Goal: Download file/media

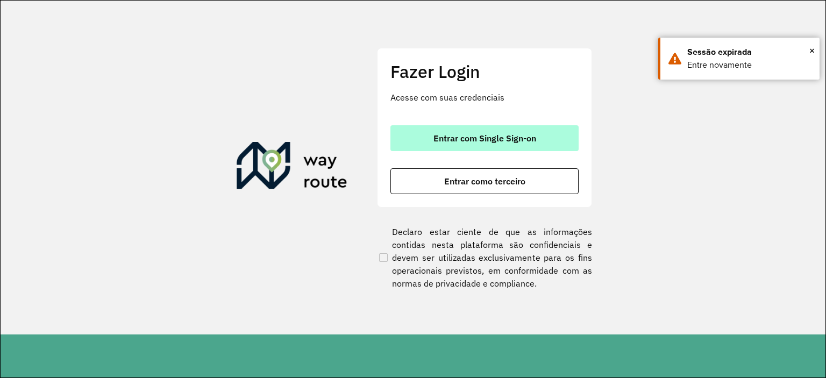
click at [528, 131] on button "Entrar com Single Sign-on" at bounding box center [485, 138] width 188 height 26
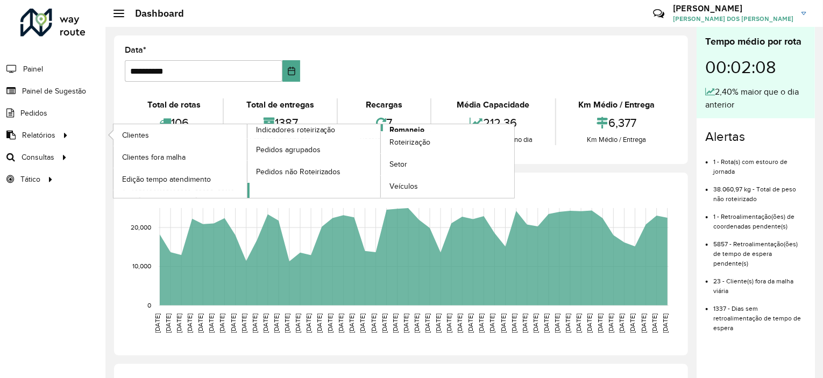
click at [404, 126] on span "Romaneio" at bounding box center [407, 129] width 35 height 11
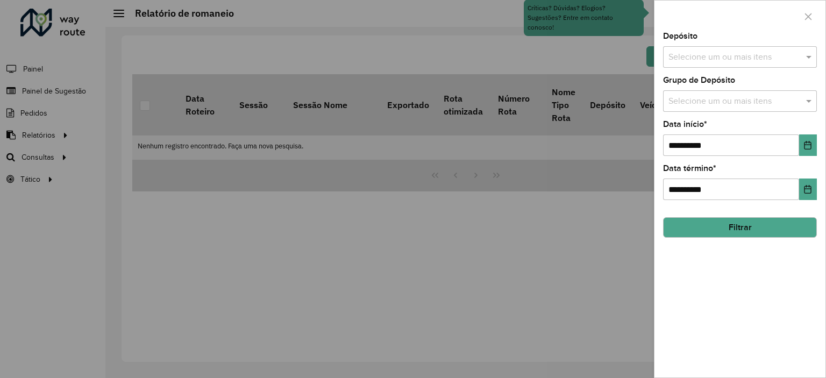
click at [722, 57] on input "text" at bounding box center [735, 57] width 138 height 13
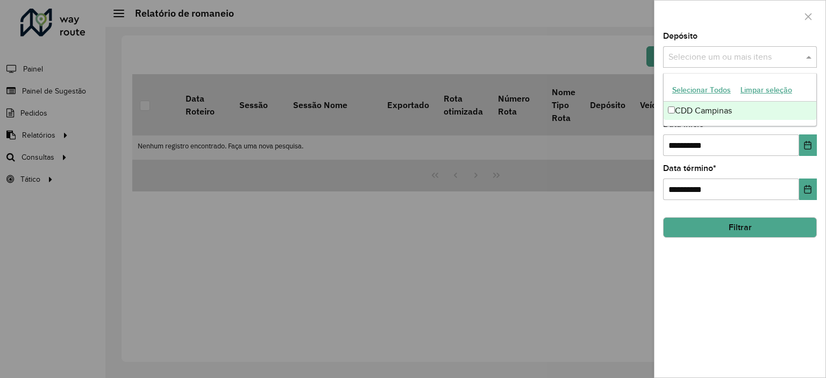
click at [690, 107] on div "CDD Campinas" at bounding box center [740, 111] width 153 height 18
click at [718, 221] on button "Filtrar" at bounding box center [740, 227] width 154 height 20
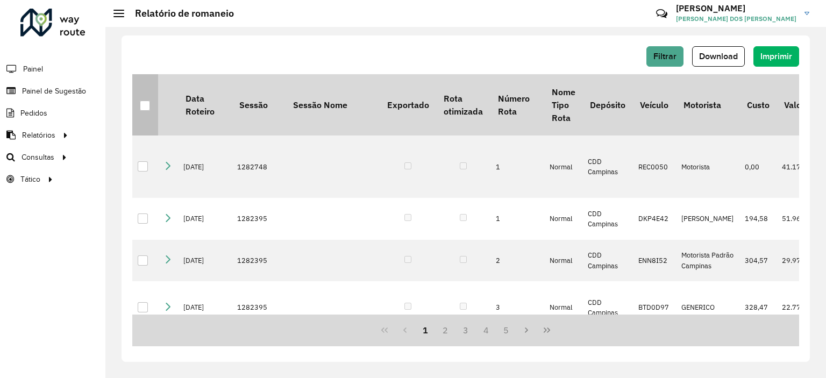
click at [146, 102] on div at bounding box center [145, 106] width 10 height 10
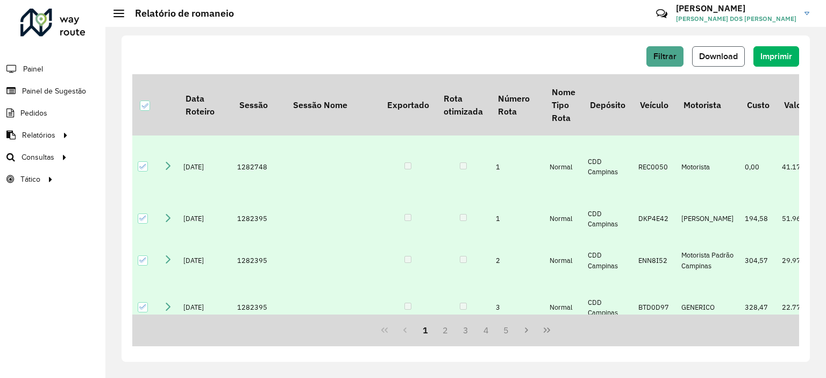
click at [726, 49] on button "Download" at bounding box center [719, 56] width 53 height 20
